Goal: Find specific page/section: Find specific page/section

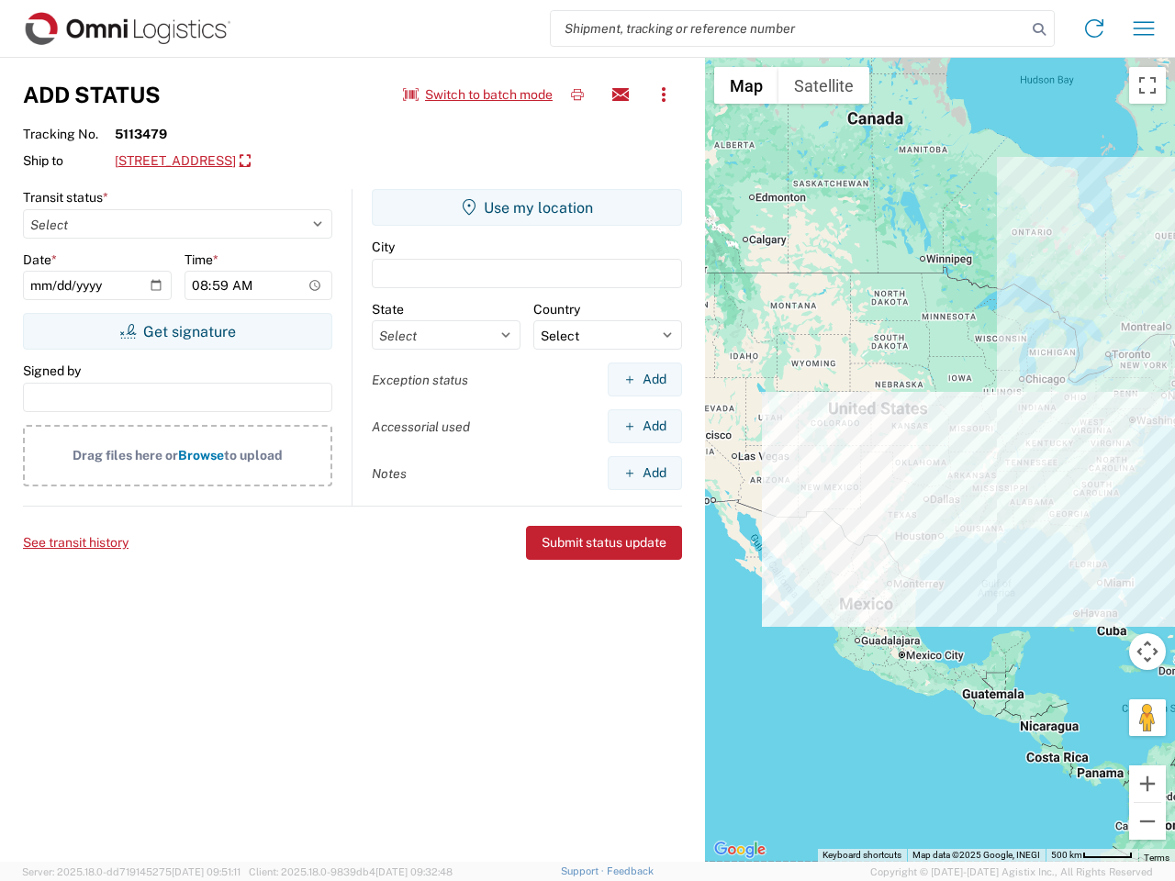
click at [789, 28] on input "search" at bounding box center [789, 28] width 476 height 35
click at [1039, 29] on icon at bounding box center [1040, 30] width 26 height 26
click at [1094, 28] on icon at bounding box center [1094, 28] width 29 height 29
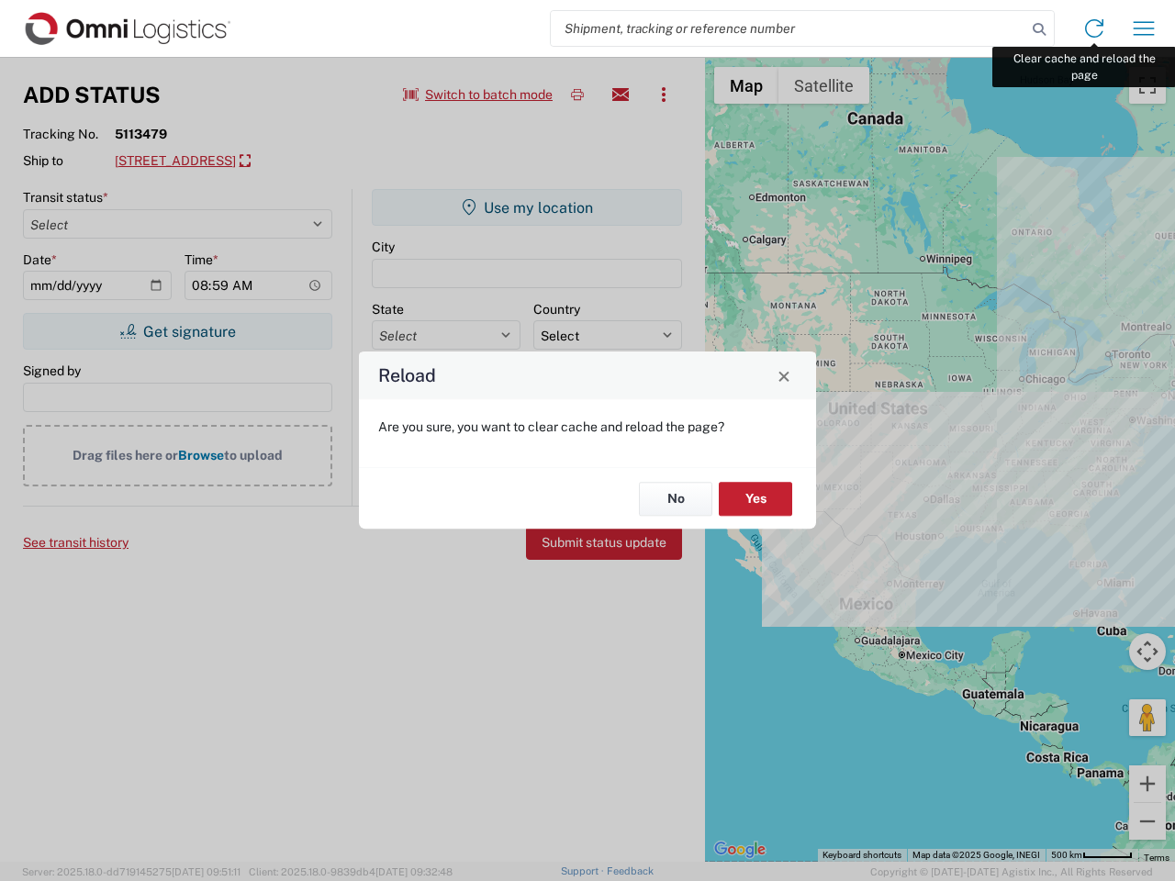
click at [1144, 28] on div "Reload Are you sure, you want to clear cache and reload the page? No Yes" at bounding box center [587, 440] width 1175 height 881
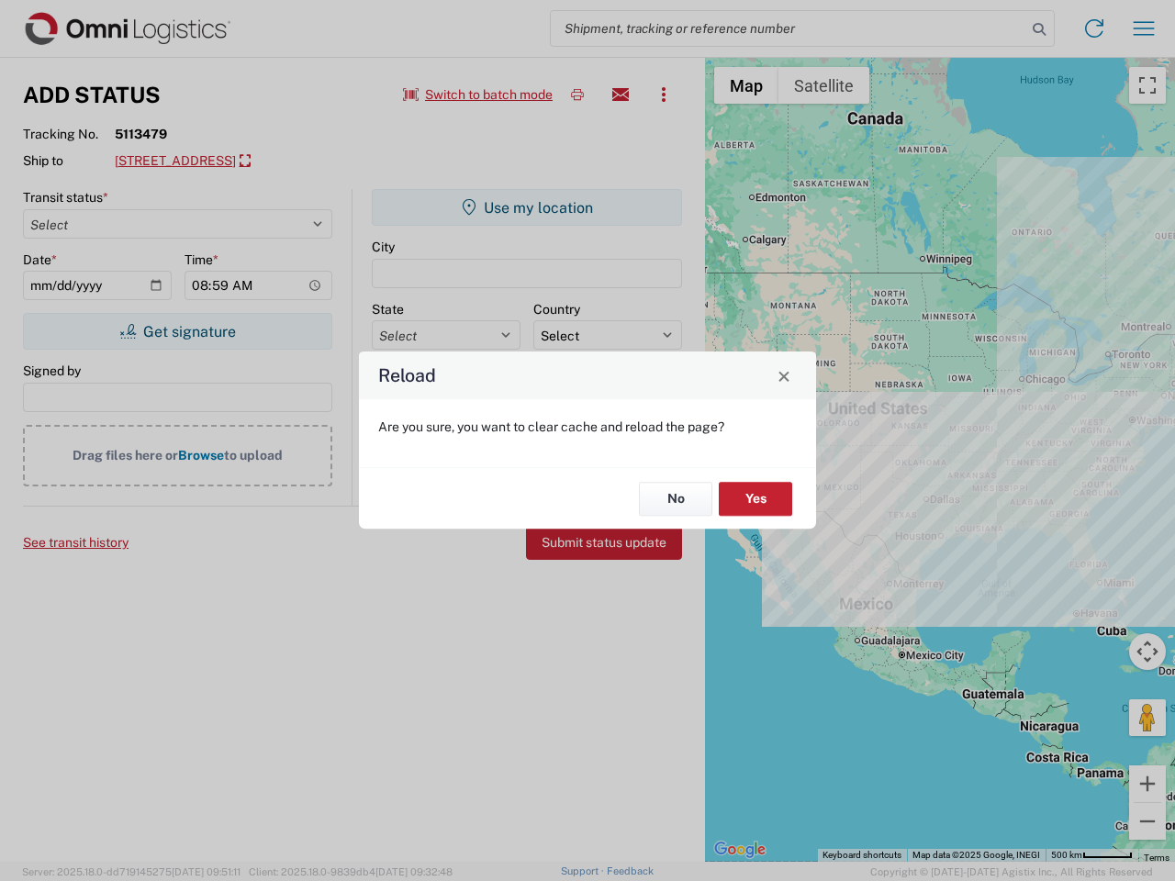
click at [478, 95] on div "Reload Are you sure, you want to clear cache and reload the page? No Yes" at bounding box center [587, 440] width 1175 height 881
click at [578, 95] on div "Reload Are you sure, you want to clear cache and reload the page? No Yes" at bounding box center [587, 440] width 1175 height 881
click at [621, 95] on div "Reload Are you sure, you want to clear cache and reload the page? No Yes" at bounding box center [587, 440] width 1175 height 881
click at [664, 95] on div "Reload Are you sure, you want to clear cache and reload the page? No Yes" at bounding box center [587, 440] width 1175 height 881
click at [250, 162] on div "Reload Are you sure, you want to clear cache and reload the page? No Yes" at bounding box center [587, 440] width 1175 height 881
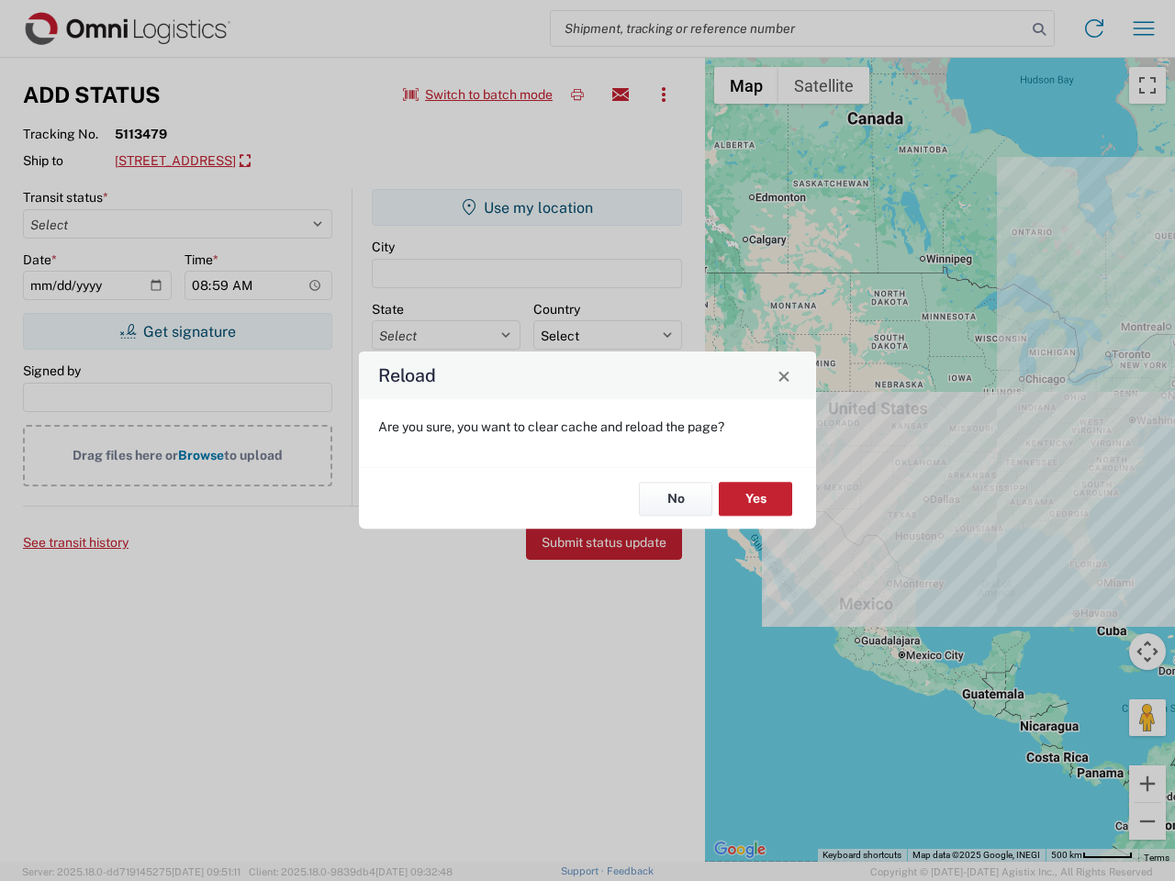
click at [177, 331] on div "Reload Are you sure, you want to clear cache and reload the page? No Yes" at bounding box center [587, 440] width 1175 height 881
